Goal: Task Accomplishment & Management: Use online tool/utility

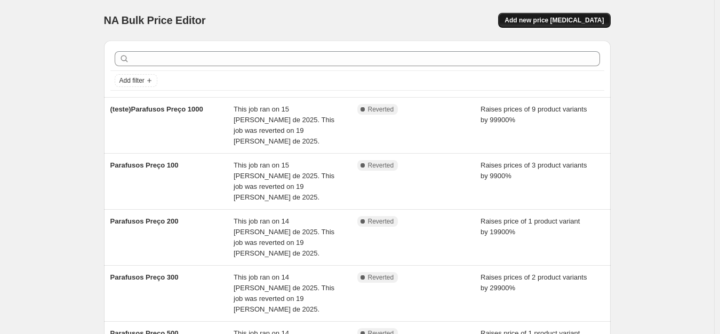
click at [572, 20] on span "Add new price [MEDICAL_DATA]" at bounding box center [554, 20] width 99 height 9
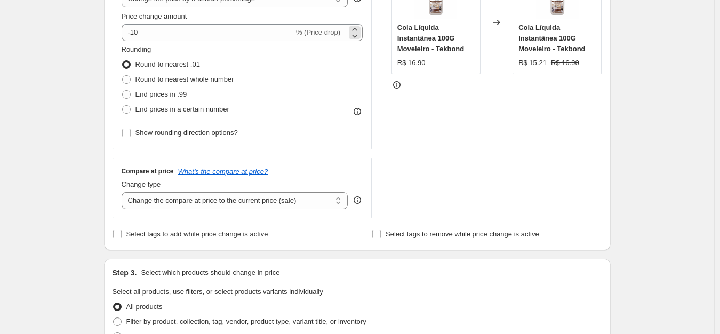
scroll to position [213, 0]
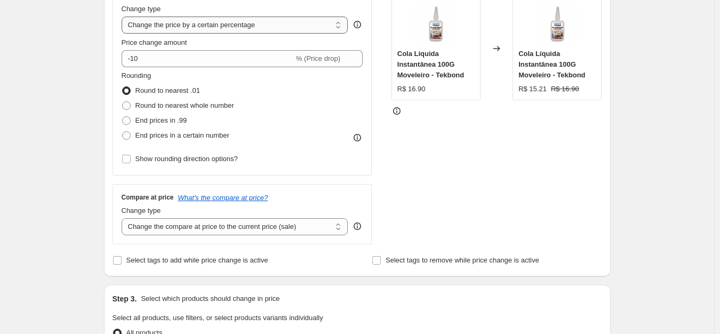
click at [280, 27] on select "Change the price to a certain amount Change the price by a certain amount Chang…" at bounding box center [235, 25] width 227 height 17
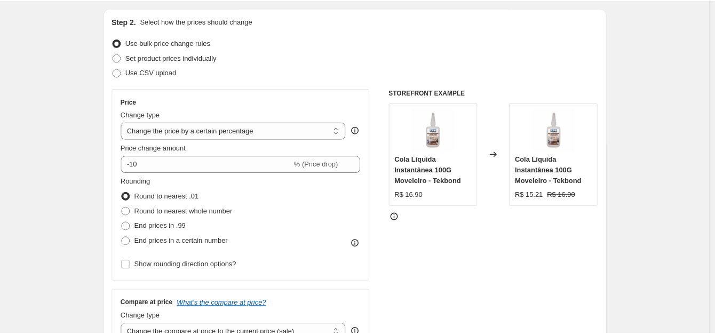
scroll to position [107, 0]
click at [281, 131] on select "Change the price to a certain amount Change the price by a certain amount Chang…" at bounding box center [235, 131] width 227 height 17
select select "by"
click at [124, 123] on select "Change the price to a certain amount Change the price by a certain amount Chang…" at bounding box center [235, 131] width 227 height 17
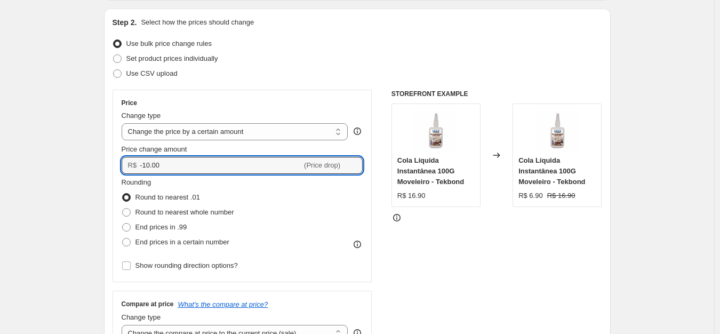
drag, startPoint x: 243, startPoint y: 167, endPoint x: 127, endPoint y: 141, distance: 118.6
click at [127, 141] on div "Price Change type Change the price to a certain amount Change the price by a ce…" at bounding box center [243, 186] width 242 height 174
type input "1.00"
click at [296, 142] on div "Price Change type Change the price to a certain amount Change the price by a ce…" at bounding box center [243, 186] width 242 height 174
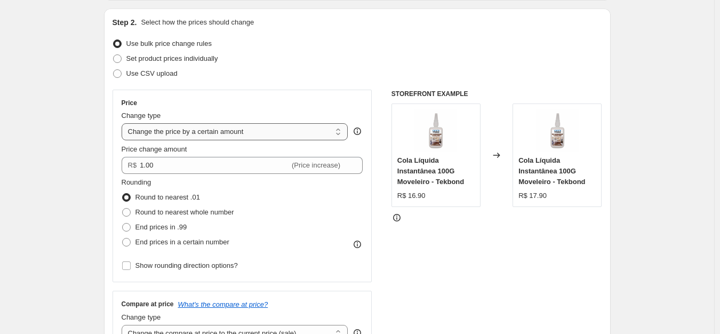
drag, startPoint x: 295, startPoint y: 128, endPoint x: 292, endPoint y: 137, distance: 8.9
click at [295, 128] on select "Change the price to a certain amount Change the price by a certain amount Chang…" at bounding box center [235, 131] width 227 height 17
select select "percentage"
click at [124, 123] on select "Change the price to a certain amount Change the price by a certain amount Chang…" at bounding box center [235, 131] width 227 height 17
type input "-15"
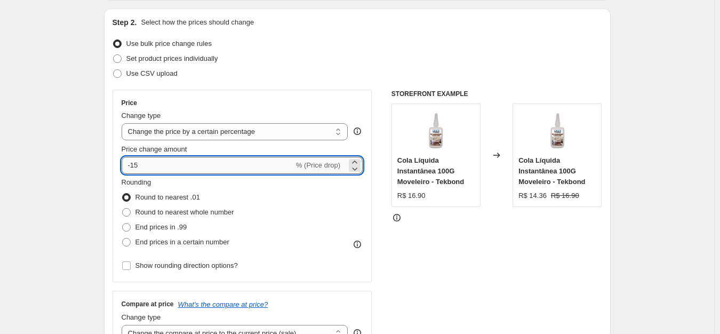
click at [248, 161] on input "-15" at bounding box center [208, 165] width 172 height 17
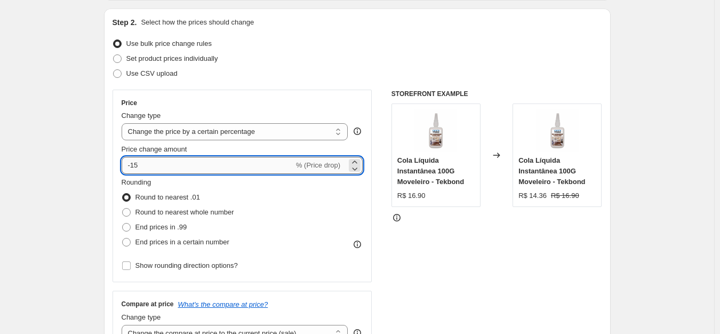
click at [248, 161] on input "-15" at bounding box center [208, 165] width 172 height 17
click at [189, 132] on select "Change the price to a certain amount Change the price by a certain amount Chang…" at bounding box center [235, 131] width 227 height 17
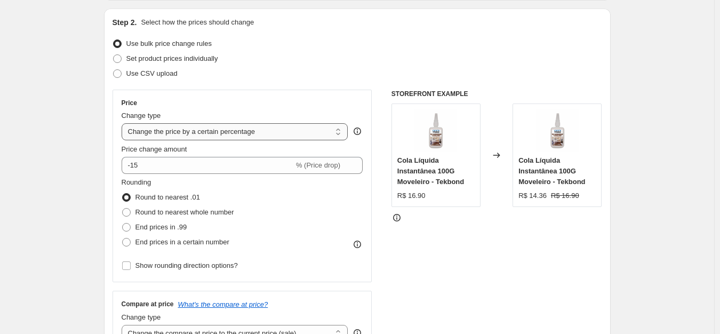
click at [264, 125] on select "Change the price to a certain amount Change the price by a certain amount Chang…" at bounding box center [235, 131] width 227 height 17
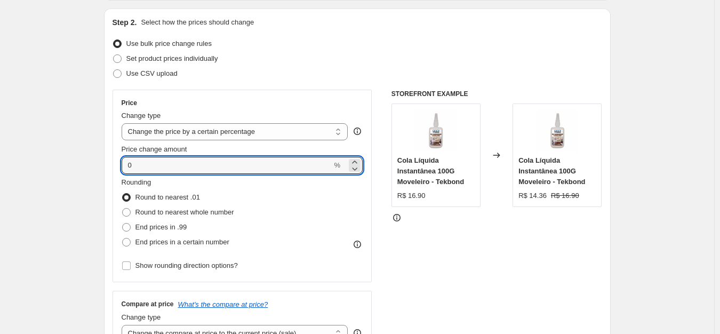
type input "0"
